Goal: Navigation & Orientation: Find specific page/section

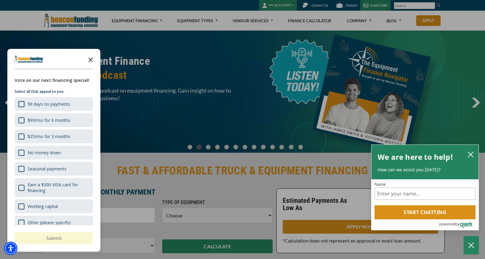
click at [90, 58] on icon "Close the survey" at bounding box center [90, 59] width 12 height 12
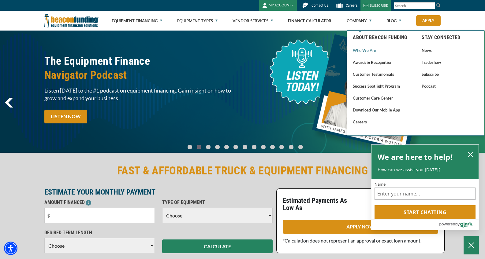
click at [361, 52] on link "Who We Are" at bounding box center [381, 50] width 57 height 8
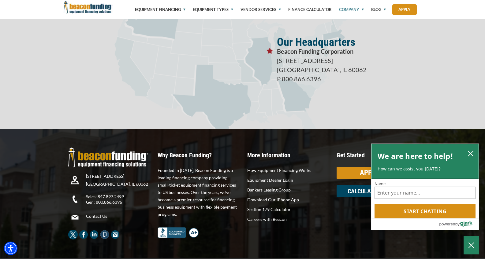
scroll to position [1102, 0]
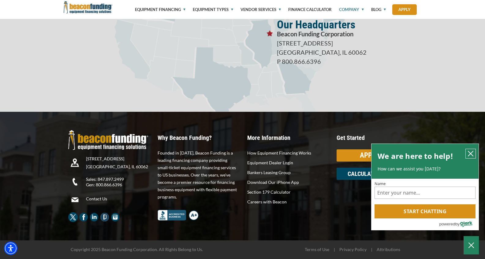
click at [471, 154] on icon "close chatbox" at bounding box center [470, 154] width 6 height 6
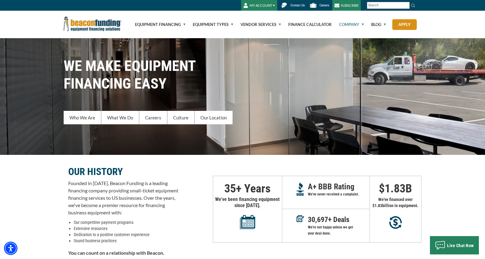
scroll to position [0, 0]
